Goal: Transaction & Acquisition: Purchase product/service

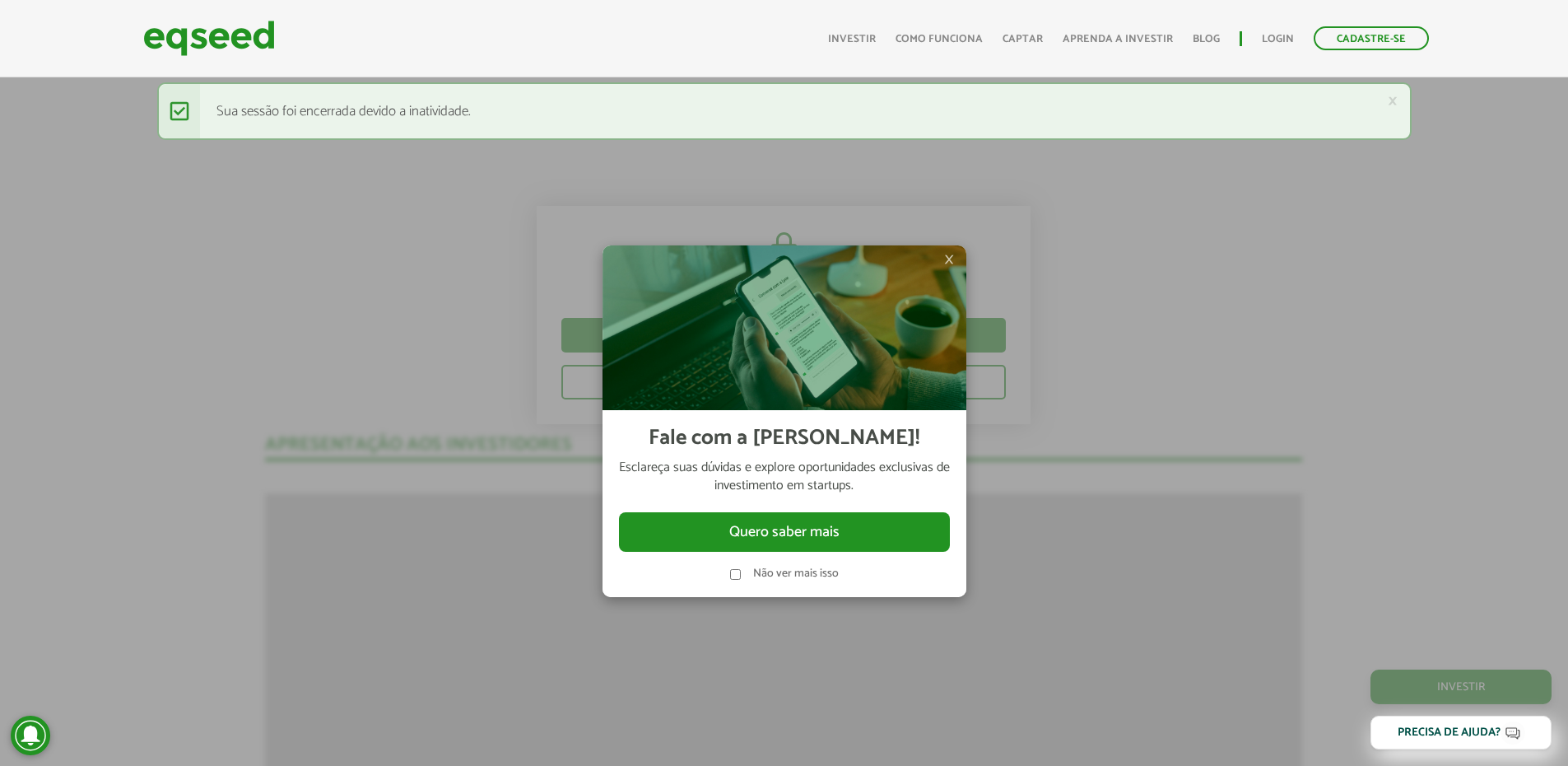
click at [948, 262] on span "×" at bounding box center [949, 259] width 9 height 20
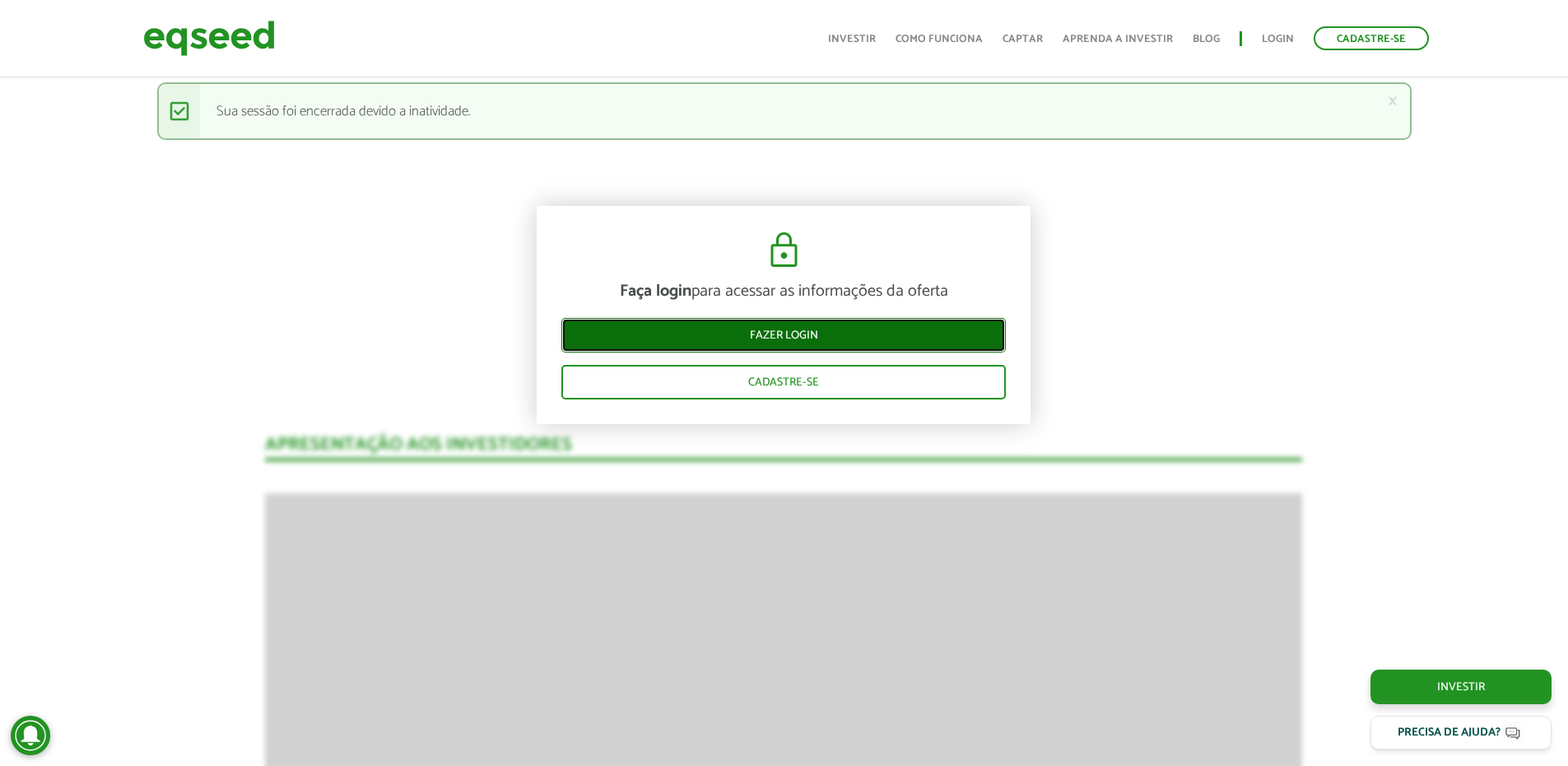
click at [800, 340] on link "Fazer login" at bounding box center [784, 335] width 444 height 34
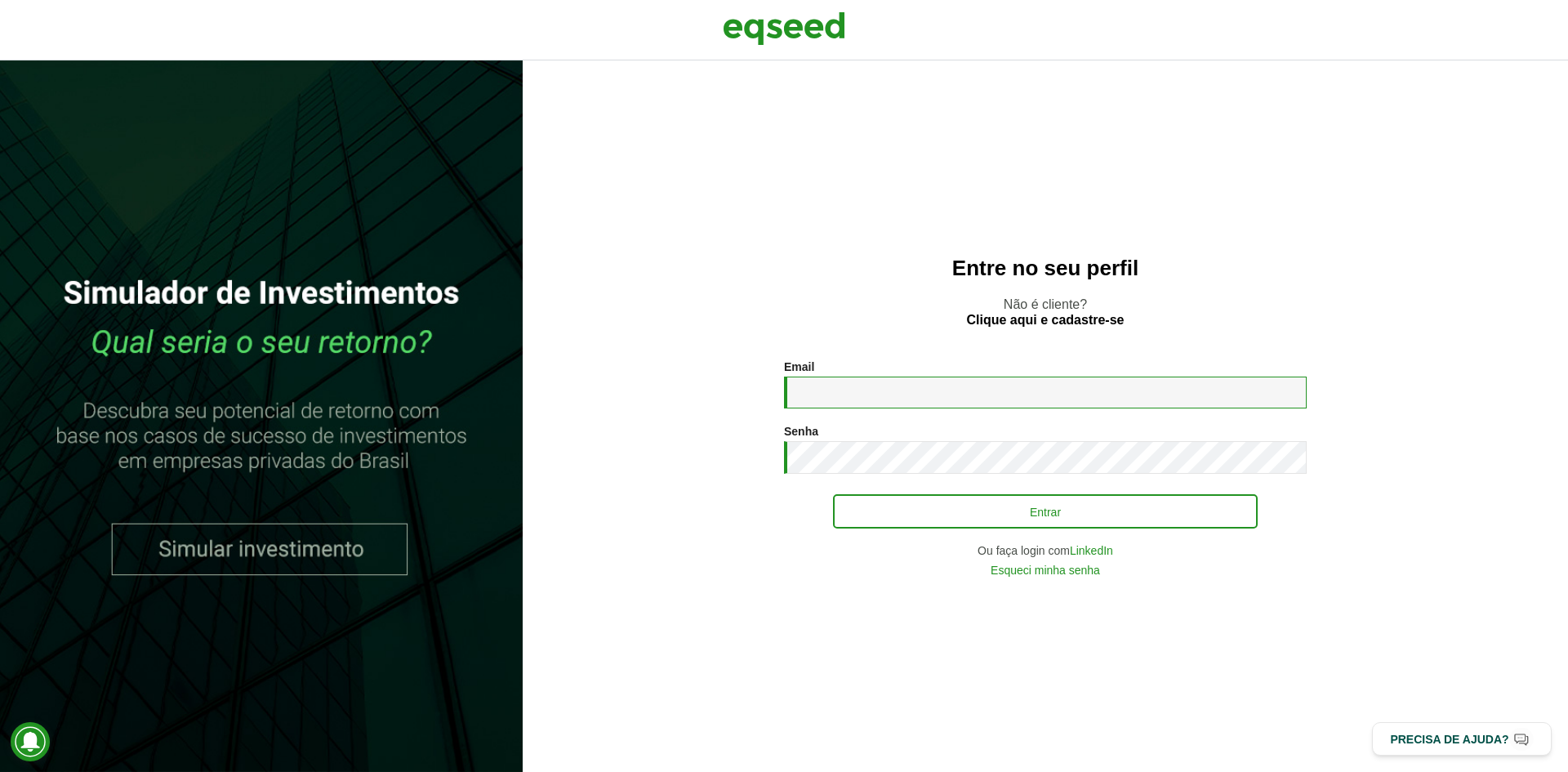
type input "**********"
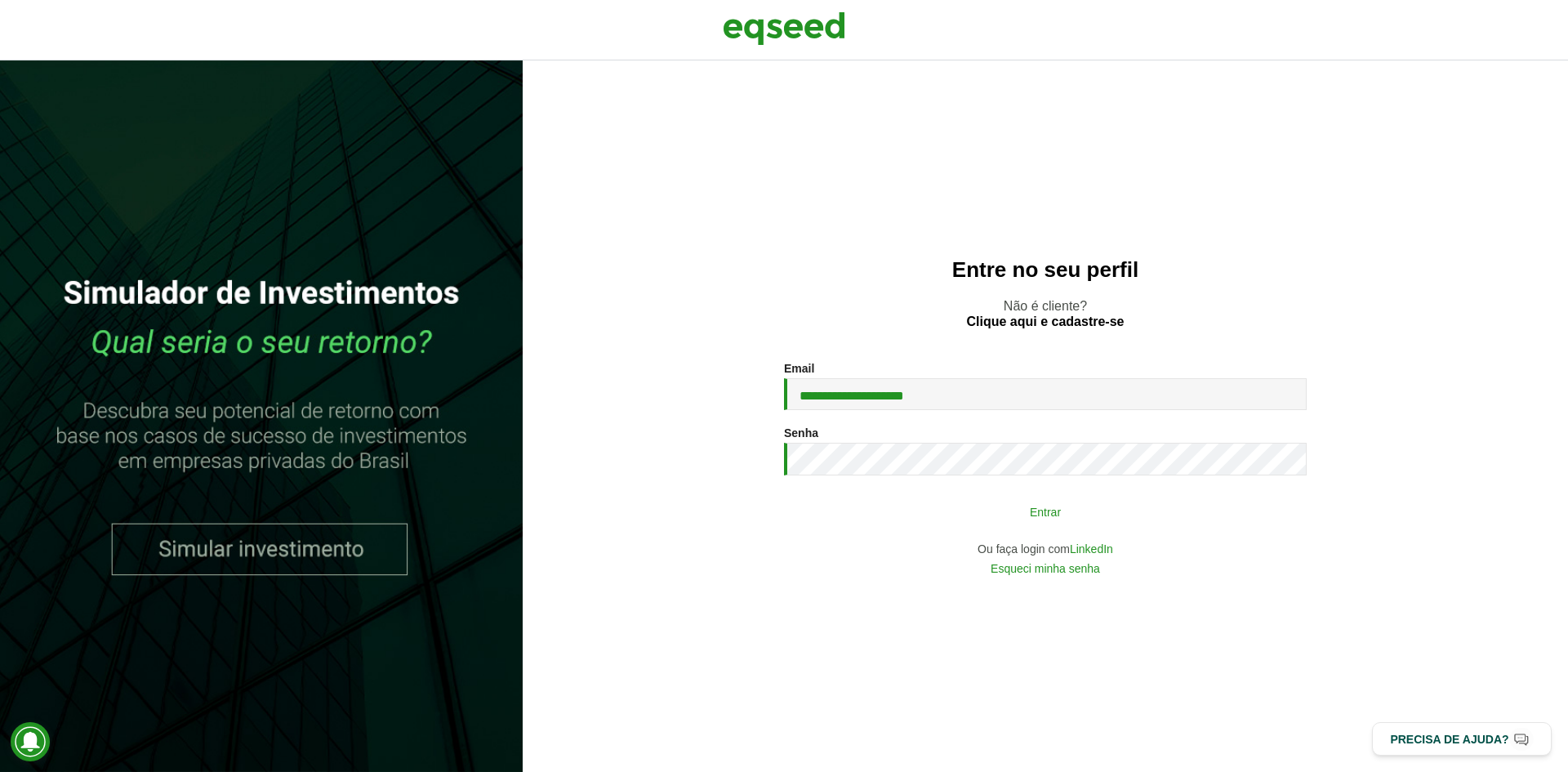
click at [991, 522] on button "Entrar" at bounding box center [1045, 511] width 424 height 31
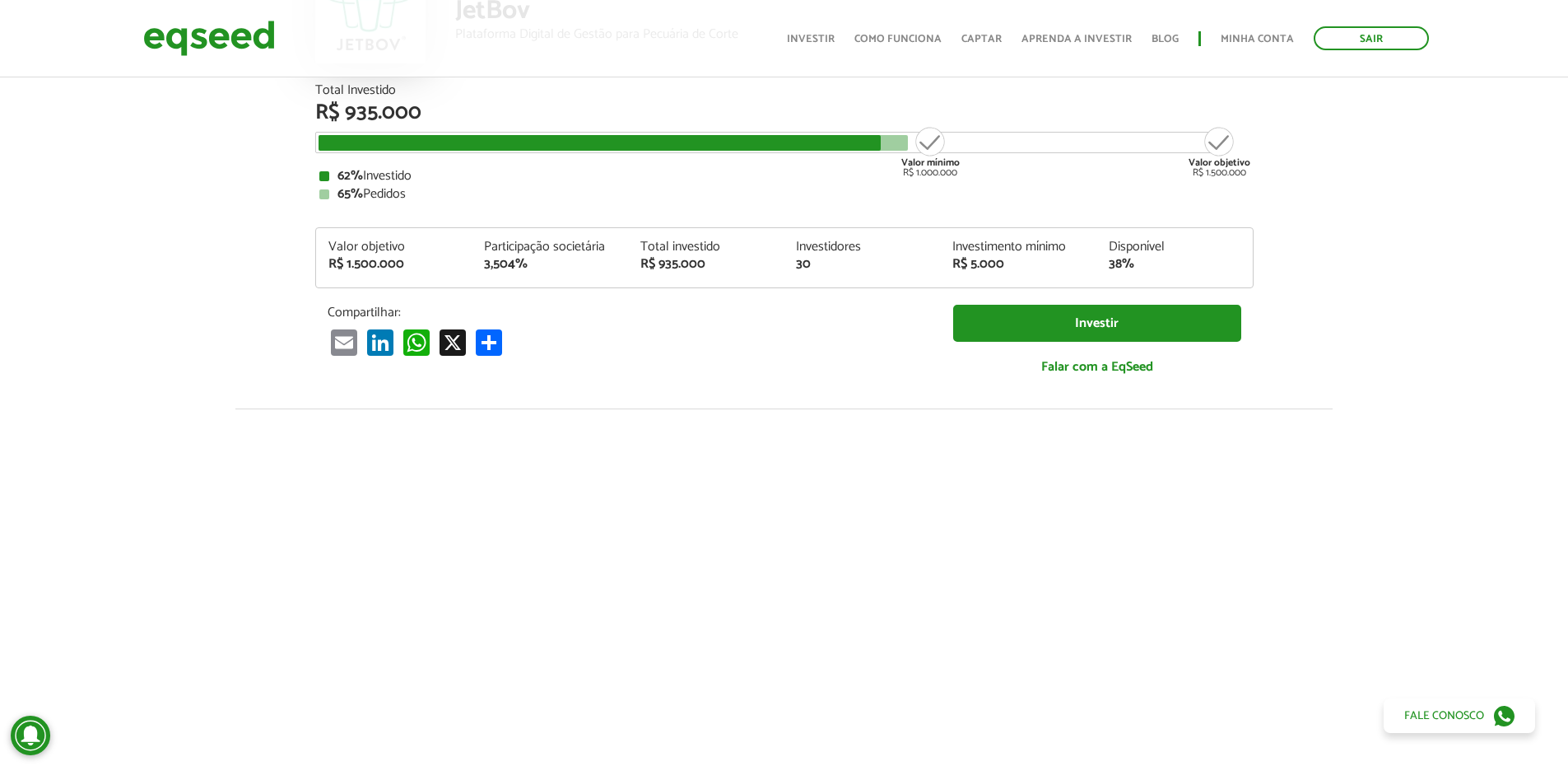
scroll to position [55, 0]
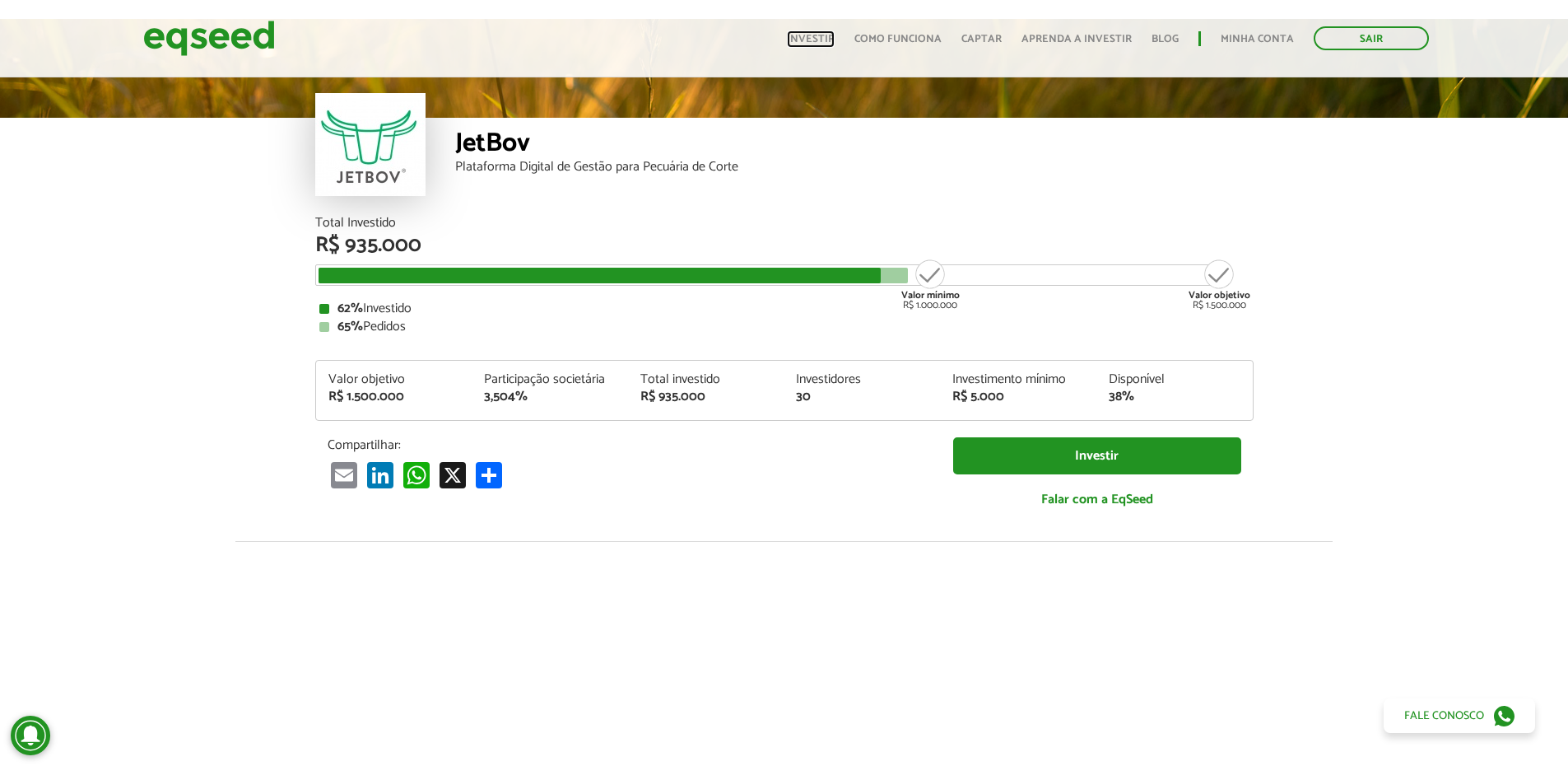
click at [821, 34] on link "Investir" at bounding box center [810, 39] width 47 height 10
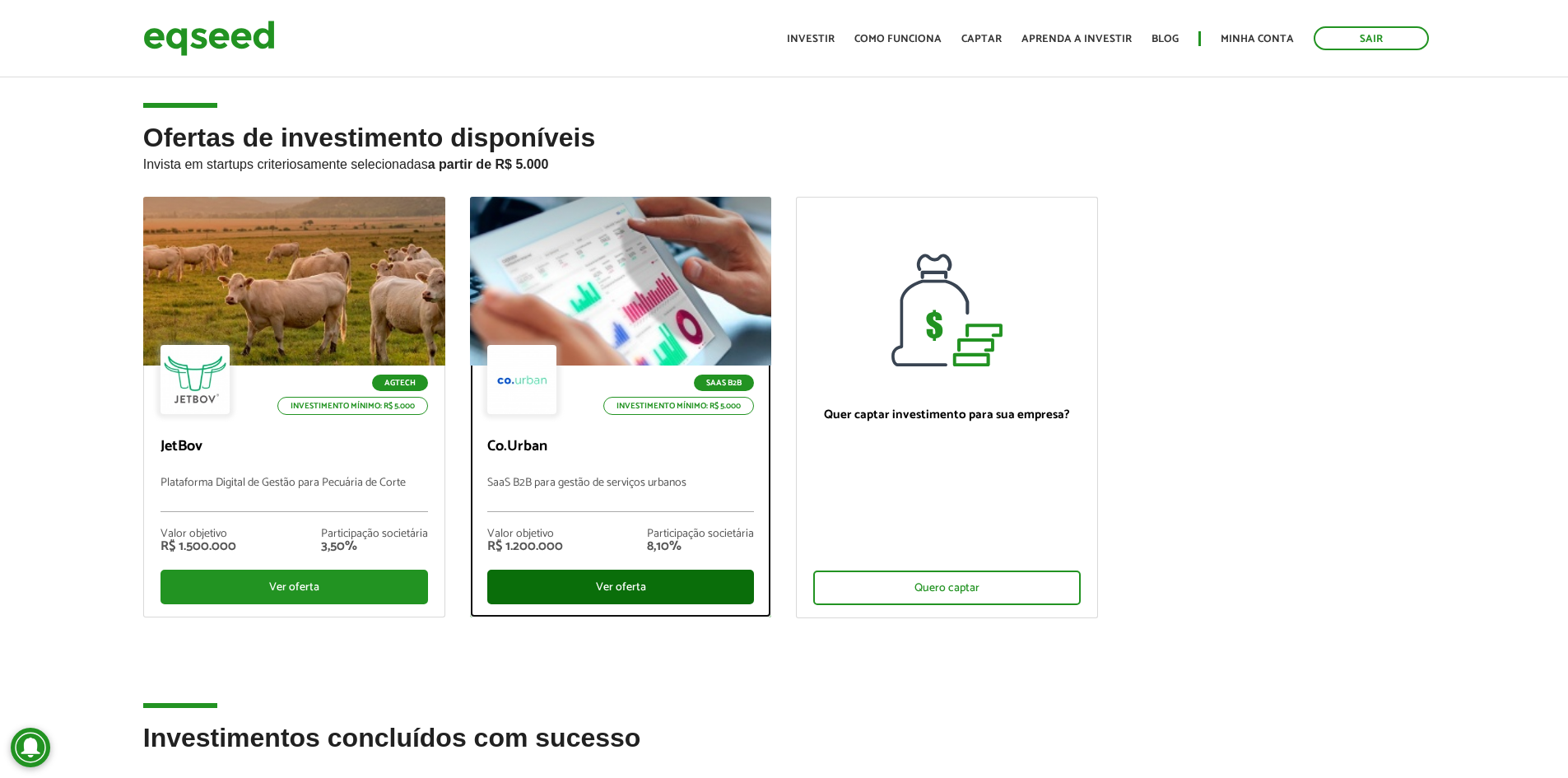
click at [578, 587] on div "Ver oferta" at bounding box center [621, 586] width 267 height 34
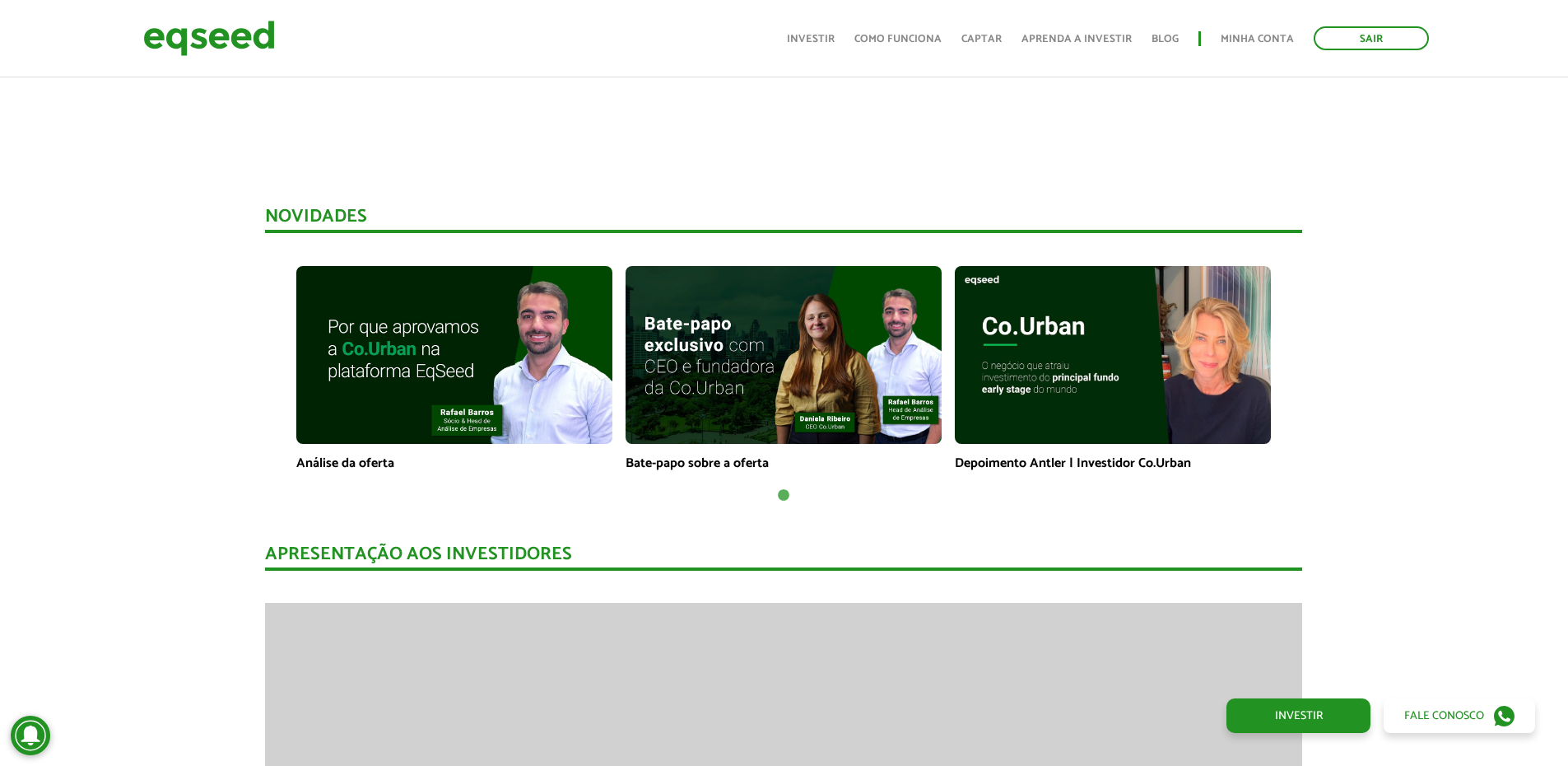
scroll to position [1071, 0]
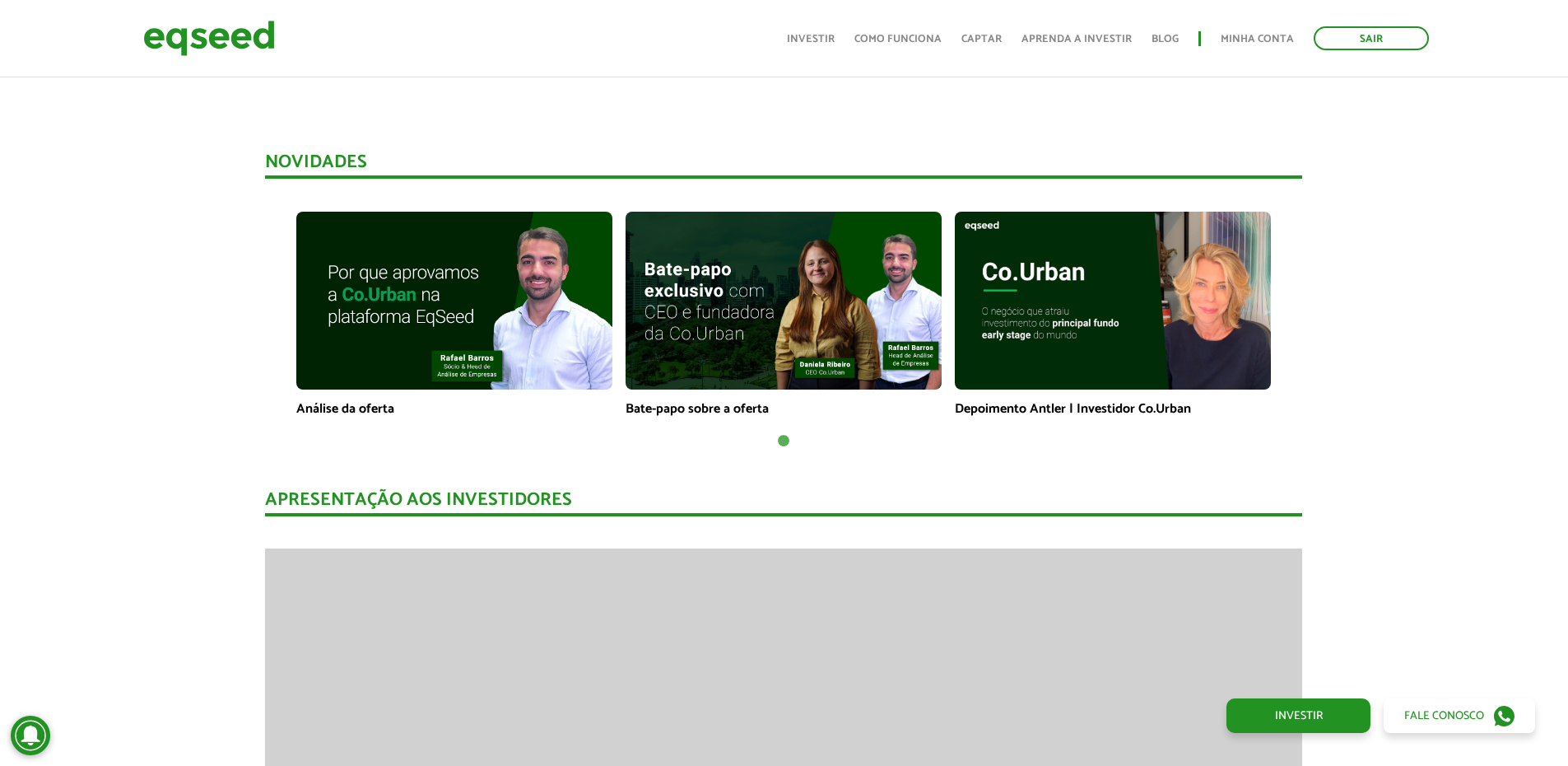
drag, startPoint x: 1101, startPoint y: 483, endPoint x: 1084, endPoint y: 487, distance: 17.5
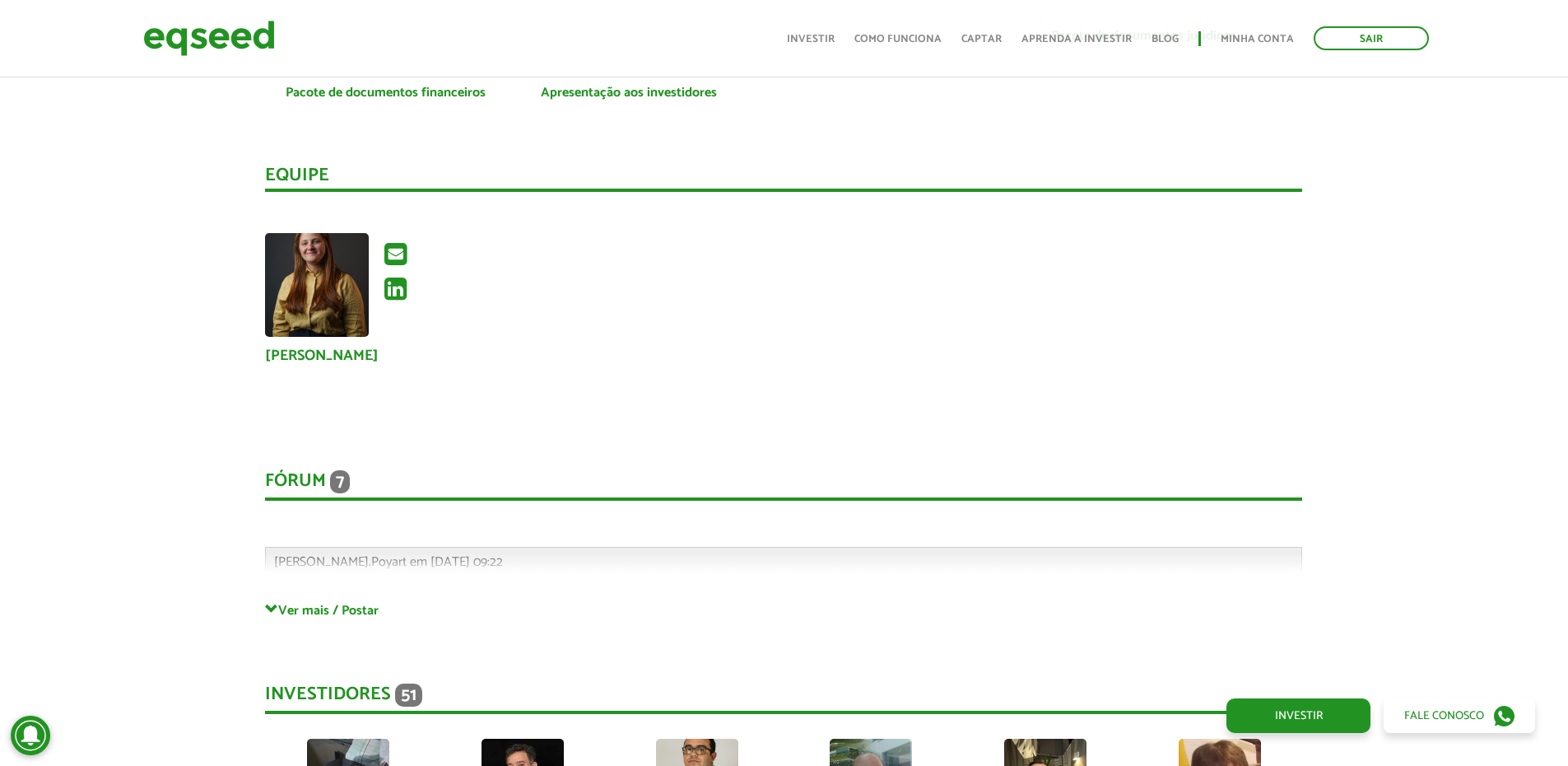
scroll to position [3623, 0]
